Goal: Task Accomplishment & Management: Use online tool/utility

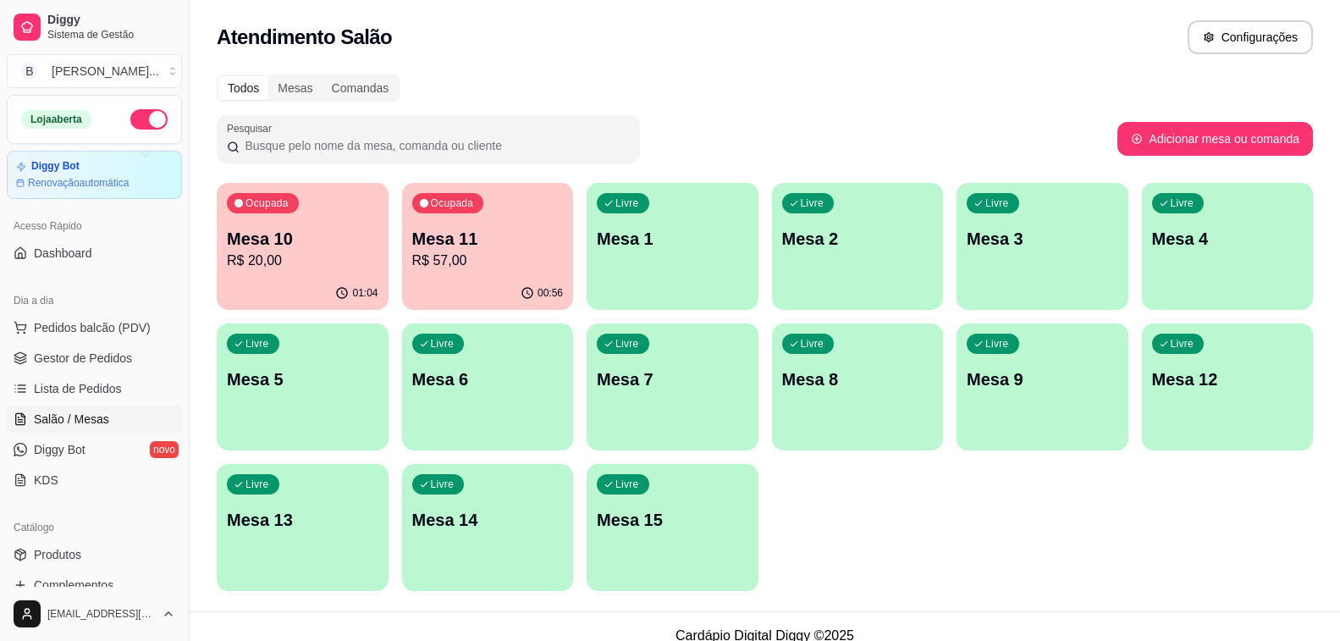
click at [457, 292] on div "00:56" at bounding box center [488, 293] width 172 height 33
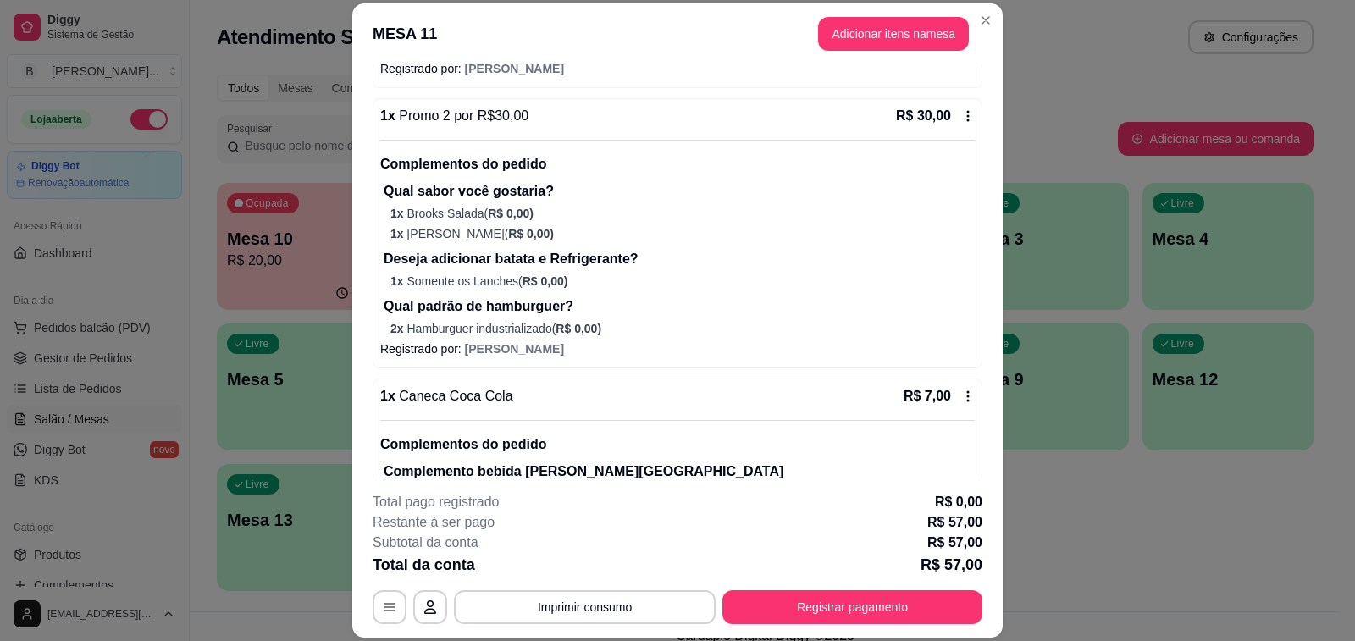
scroll to position [423, 0]
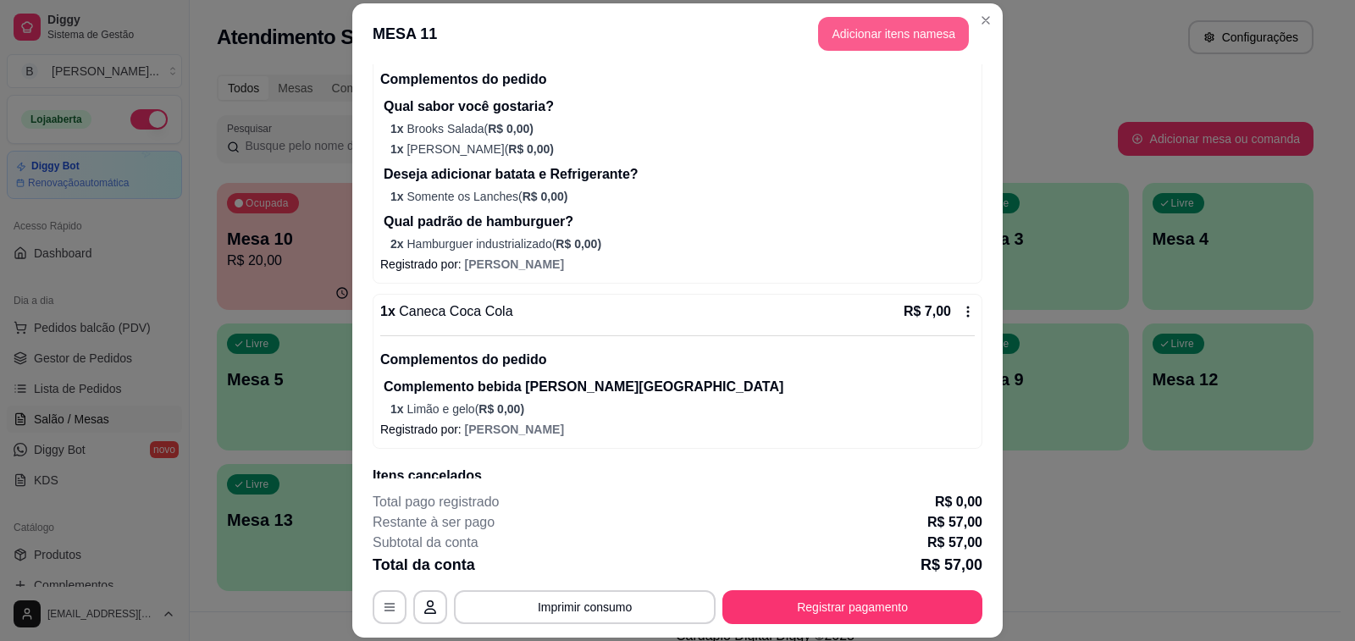
click at [872, 29] on button "Adicionar itens na mesa" at bounding box center [893, 34] width 151 height 34
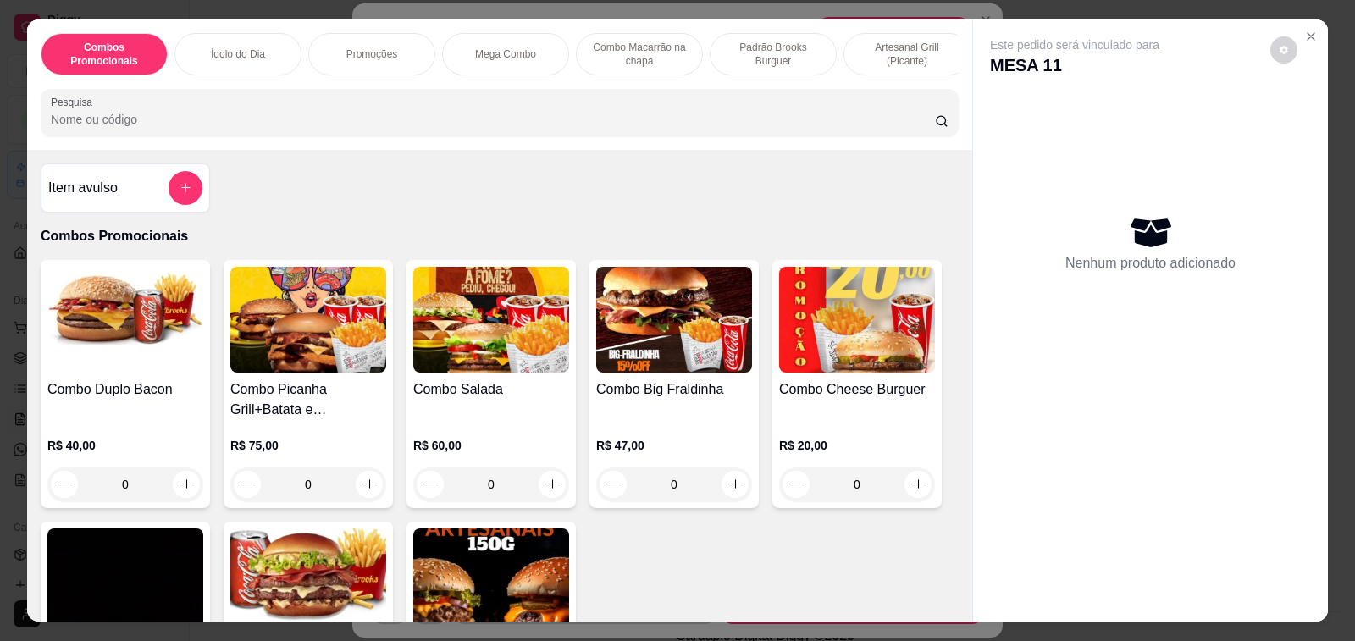
click at [1304, 30] on icon "Close" at bounding box center [1311, 37] width 14 height 14
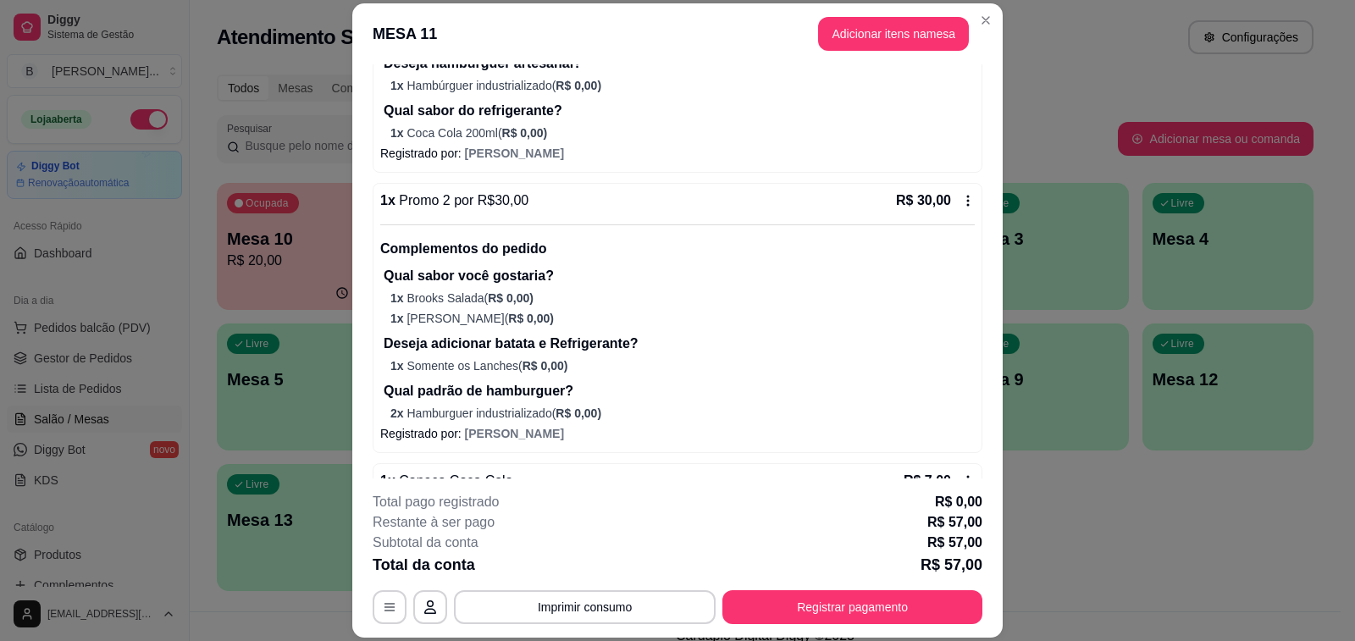
scroll to position [339, 0]
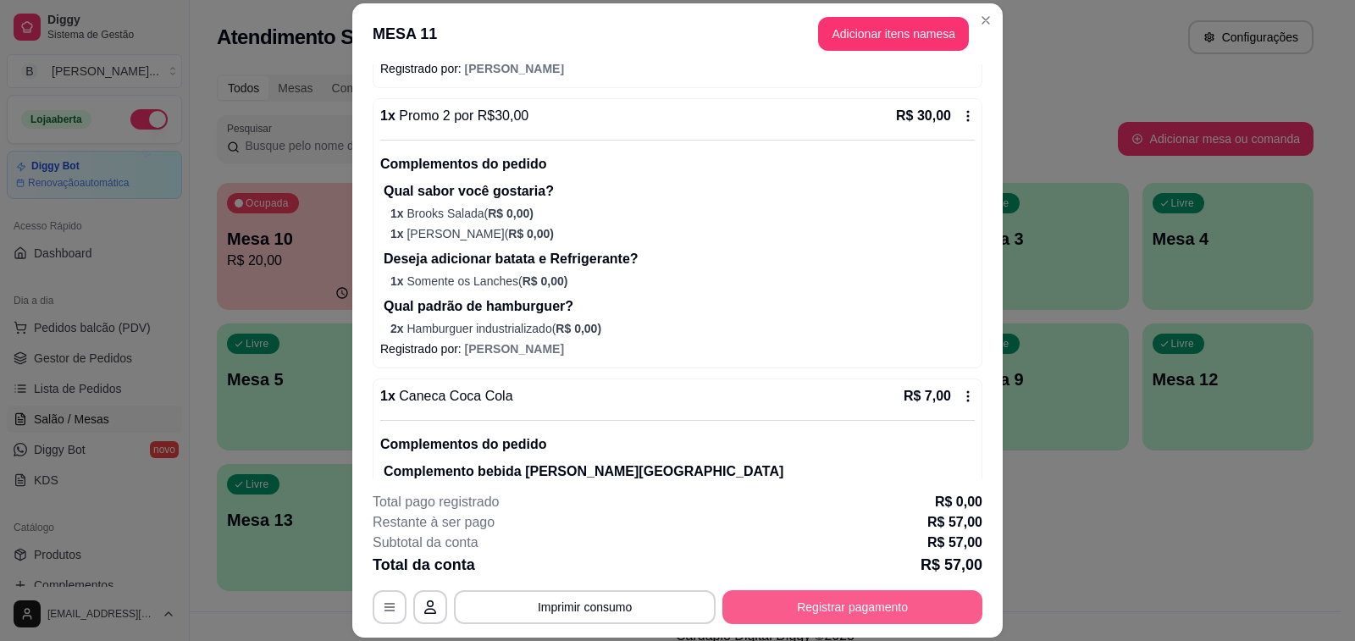
click at [840, 618] on button "Registrar pagamento" at bounding box center [852, 607] width 260 height 34
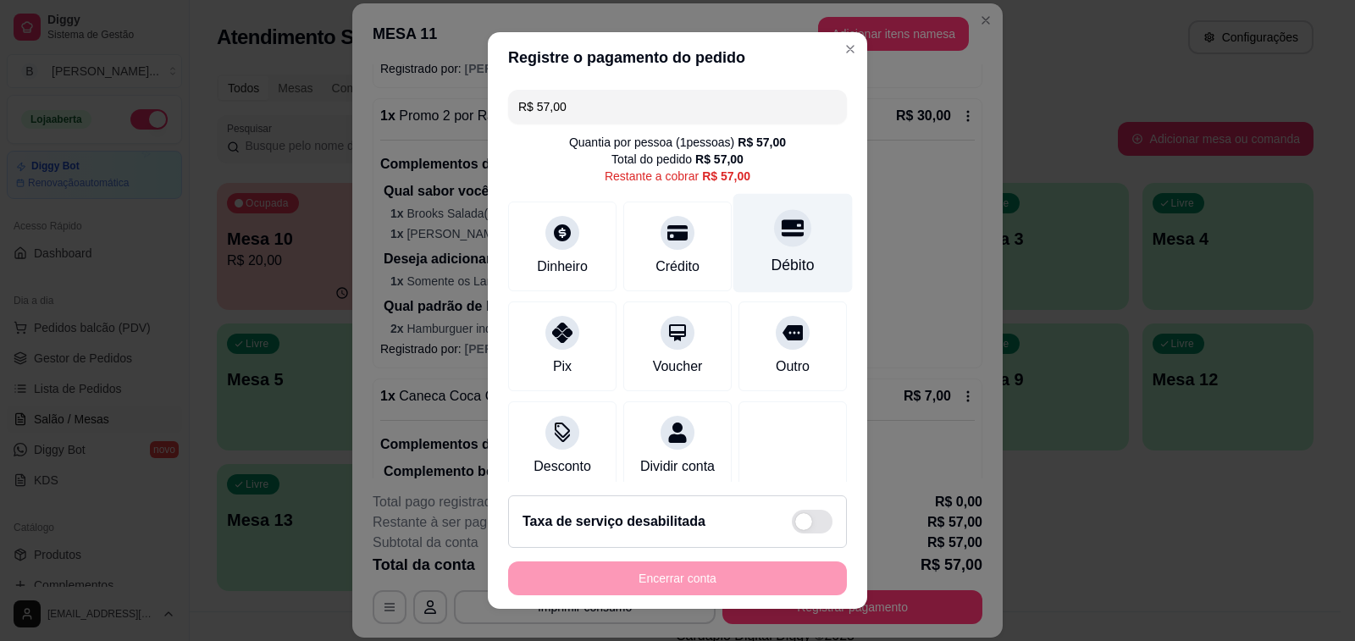
click at [774, 240] on div at bounding box center [792, 227] width 37 height 37
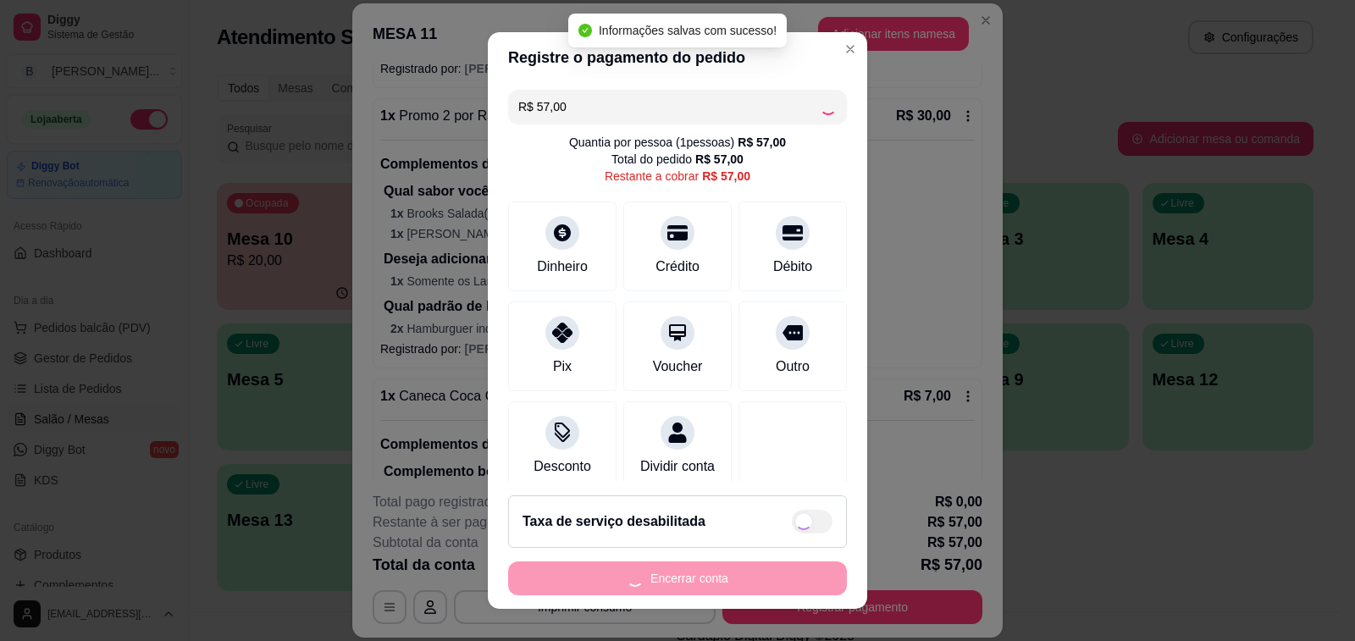
type input "R$ 0,00"
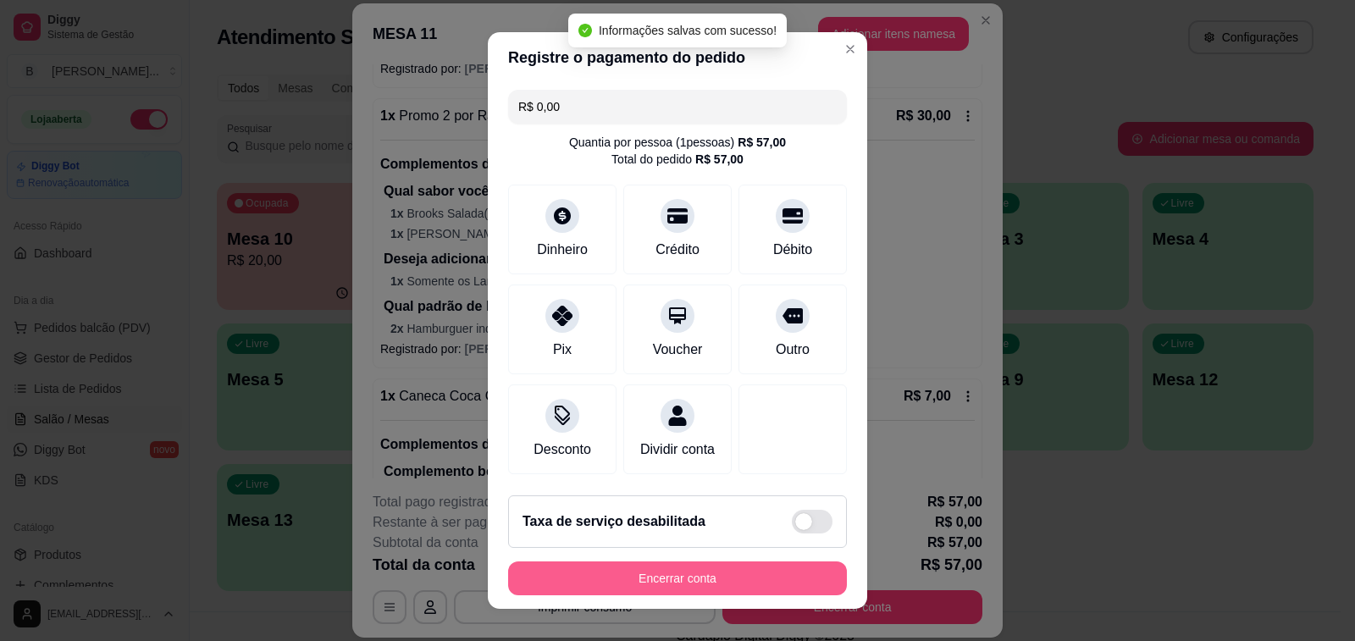
click at [622, 587] on button "Encerrar conta" at bounding box center [677, 578] width 339 height 34
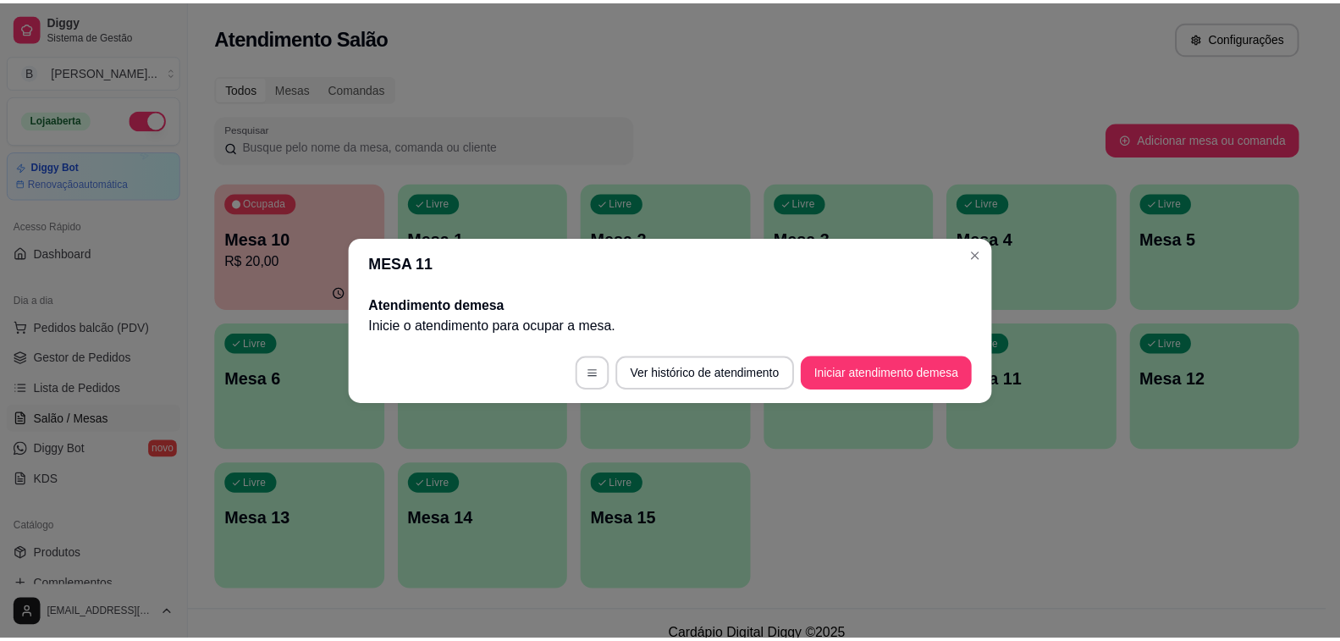
scroll to position [0, 0]
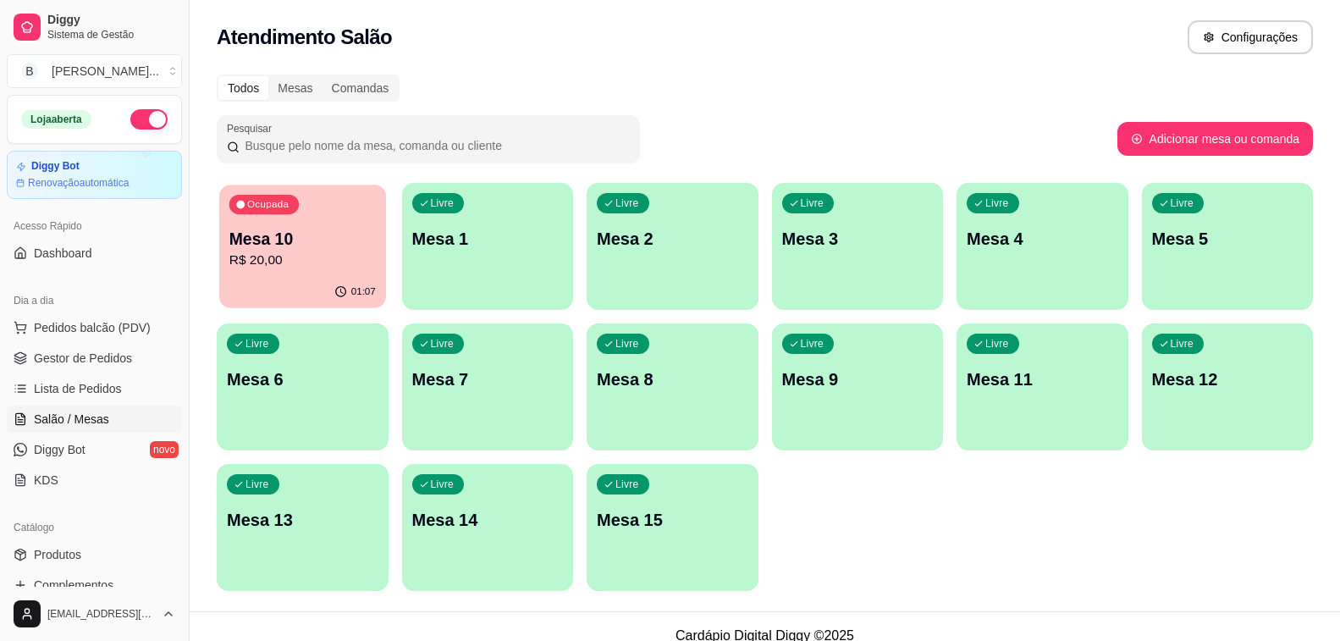
click at [280, 236] on p "Mesa 10" at bounding box center [302, 239] width 146 height 23
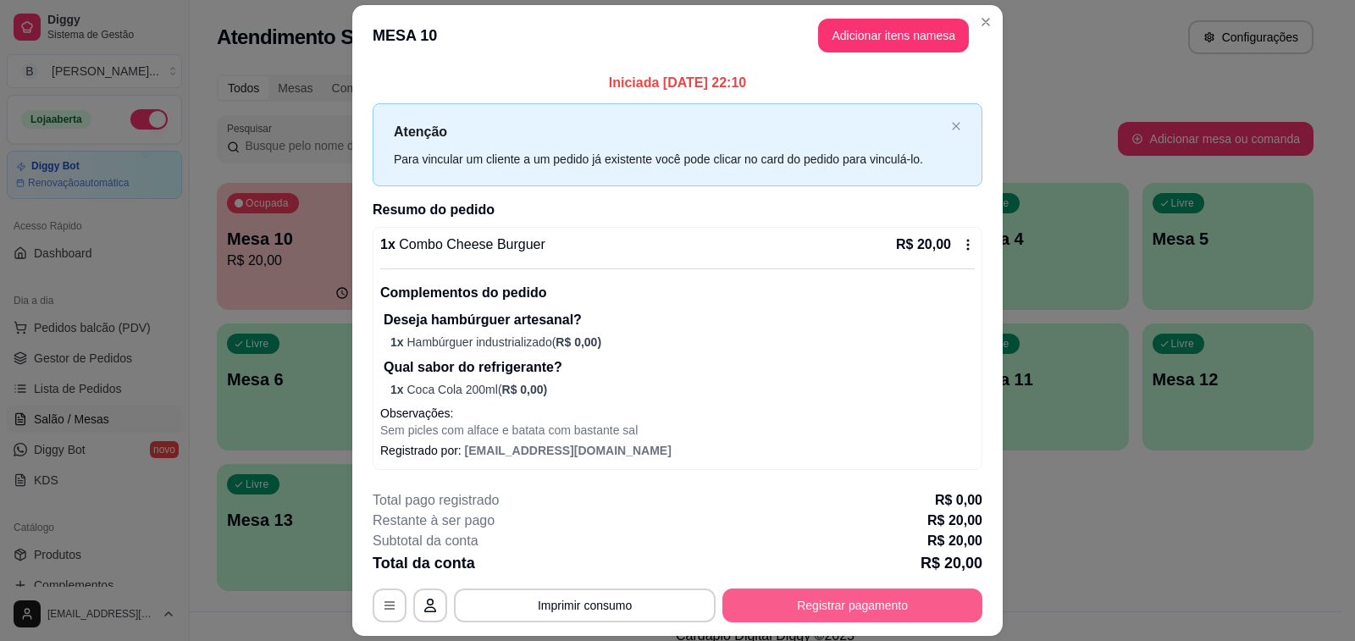
click at [825, 612] on button "Registrar pagamento" at bounding box center [852, 605] width 260 height 34
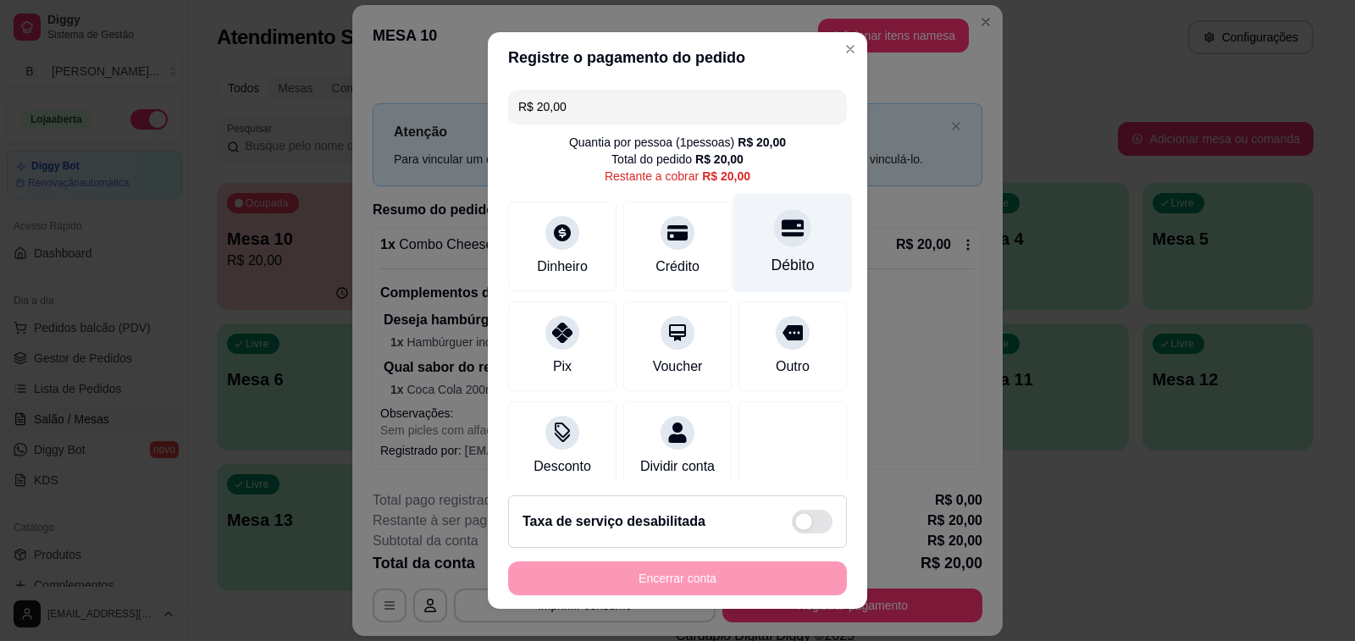
click at [774, 240] on div at bounding box center [792, 227] width 37 height 37
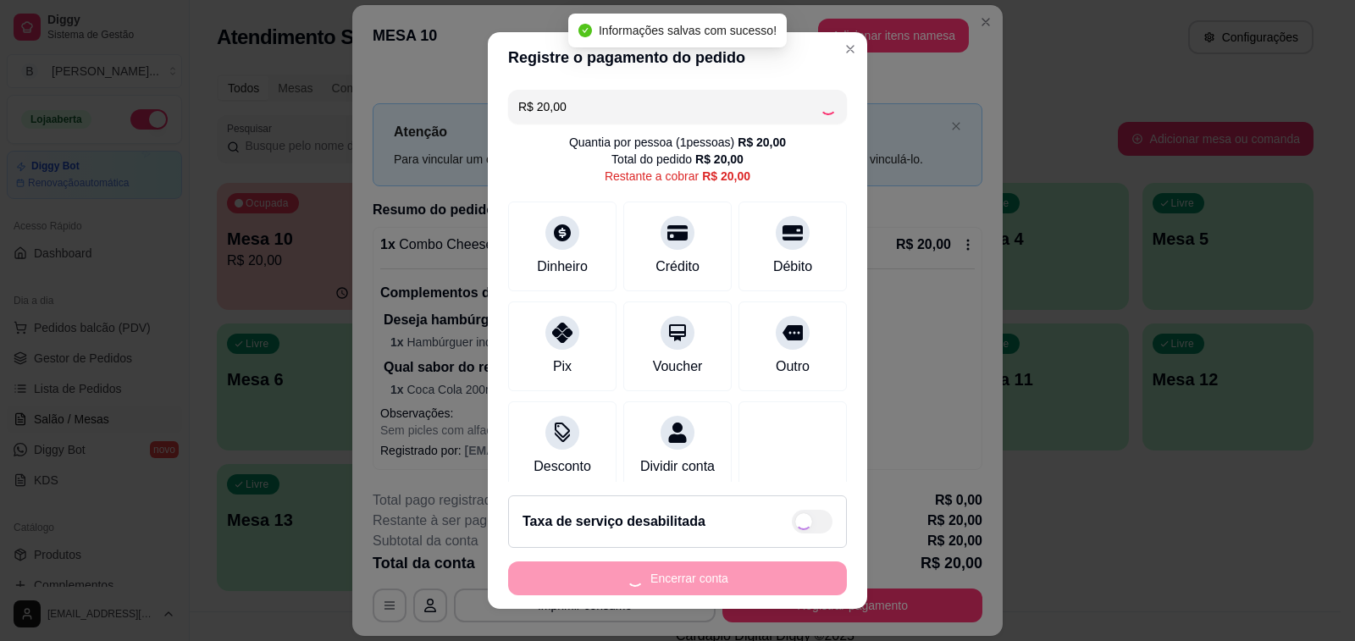
type input "R$ 0,00"
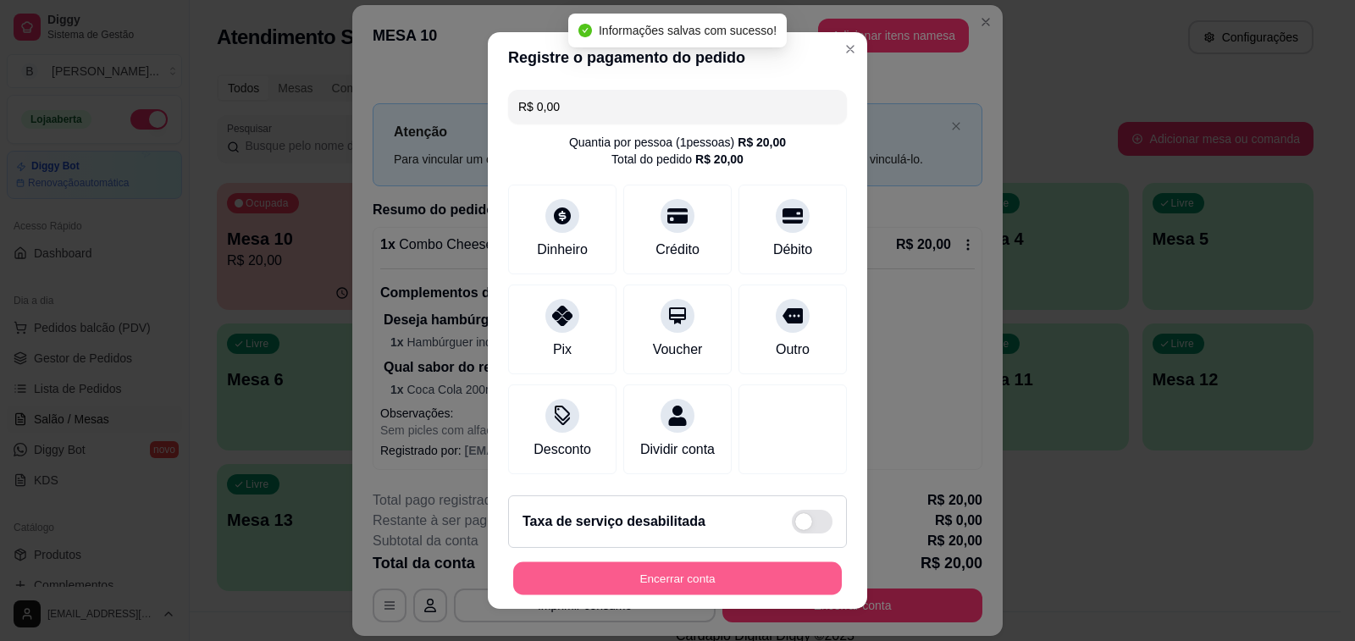
click at [713, 583] on button "Encerrar conta" at bounding box center [677, 578] width 328 height 33
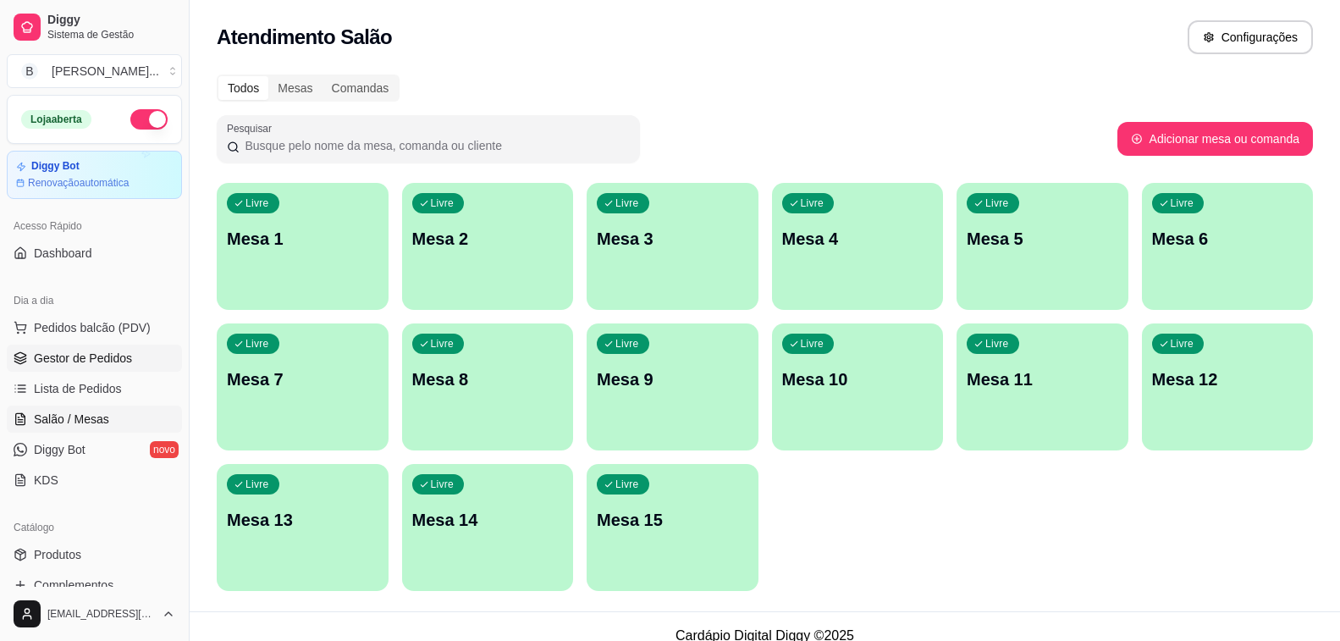
click at [131, 363] on link "Gestor de Pedidos" at bounding box center [94, 358] width 175 height 27
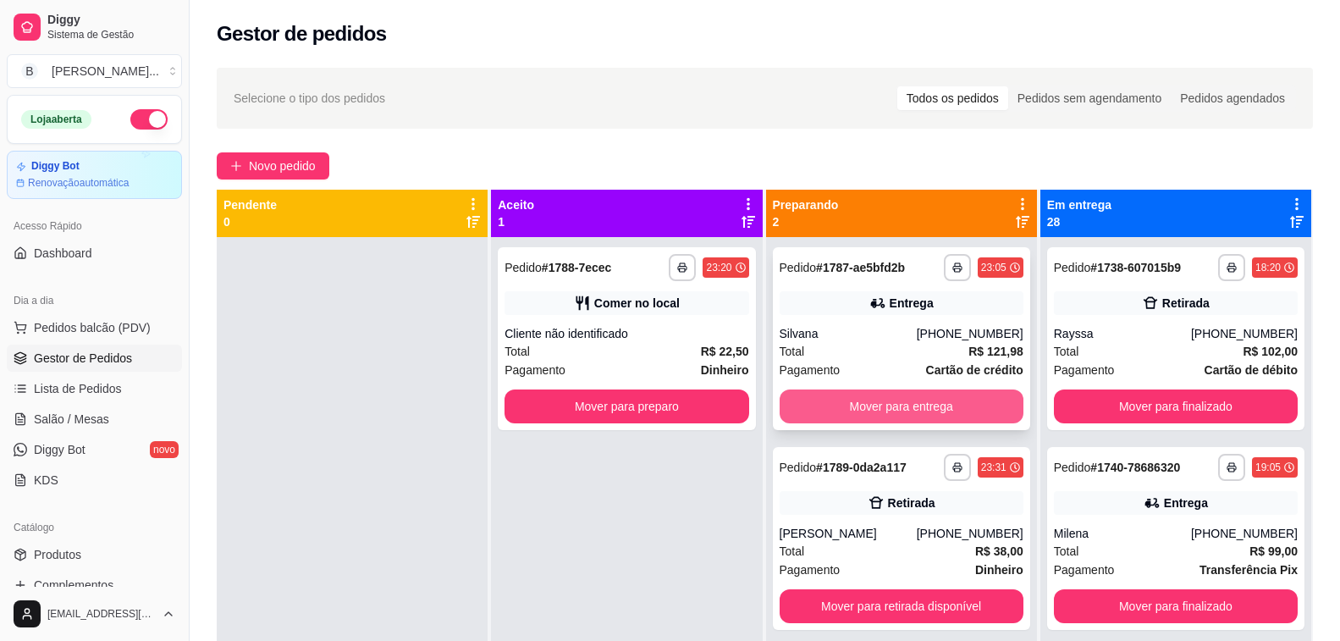
click at [882, 411] on button "Mover para entrega" at bounding box center [902, 406] width 244 height 34
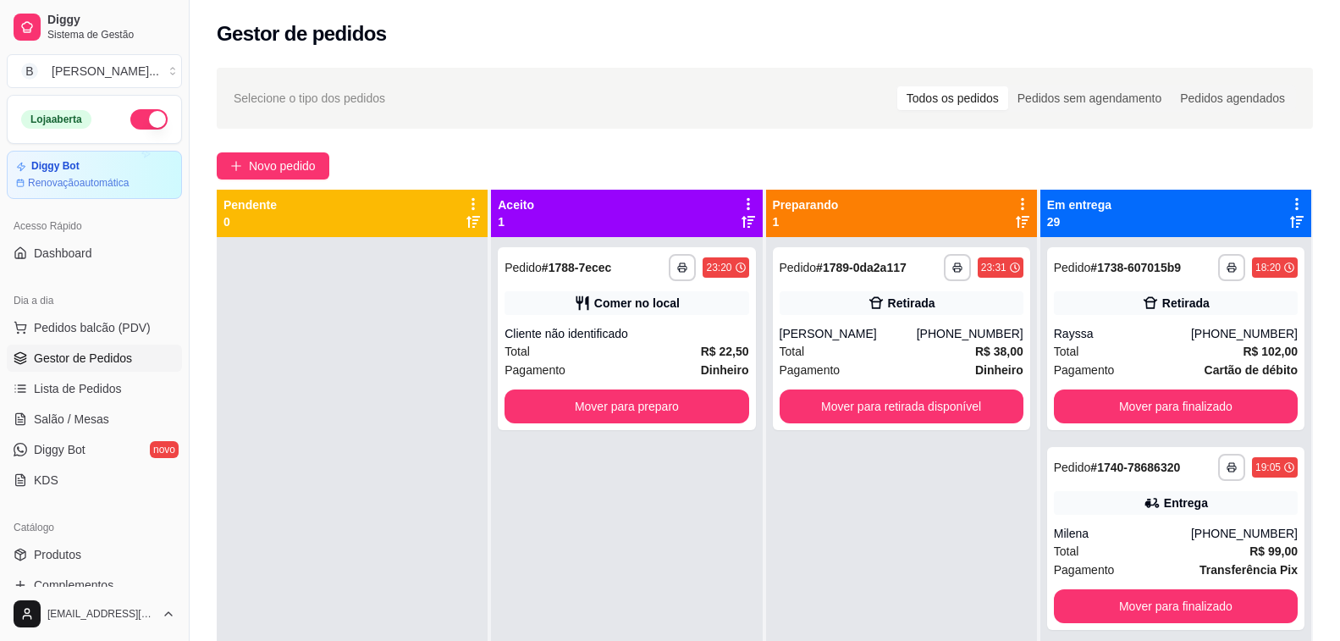
click at [1290, 222] on icon at bounding box center [1297, 222] width 14 height 14
